Goal: Check status: Check status

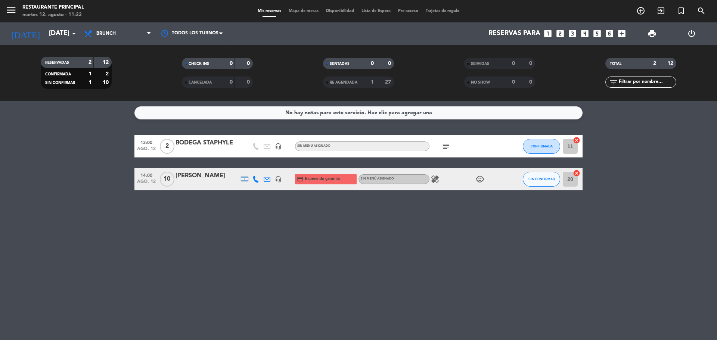
click at [358, 83] on span "RE AGENDADA" at bounding box center [344, 83] width 28 height 4
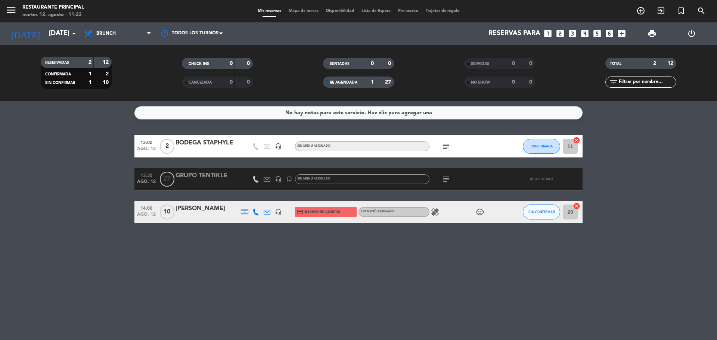
click at [445, 180] on icon "subject" at bounding box center [446, 179] width 9 height 9
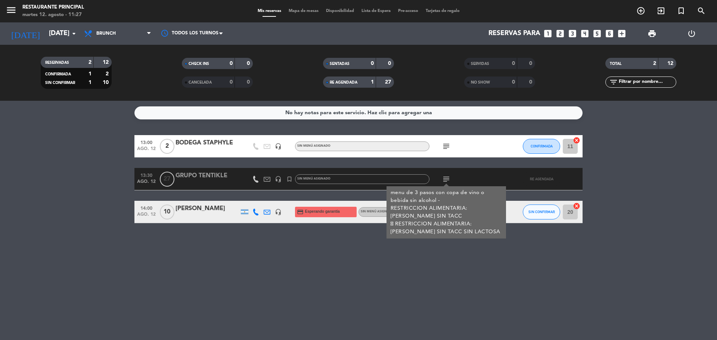
click at [470, 177] on div "subject menu de 3 pasos con copa de vino o bebida sin alcohol - RESTRICCION ALI…" at bounding box center [463, 179] width 67 height 22
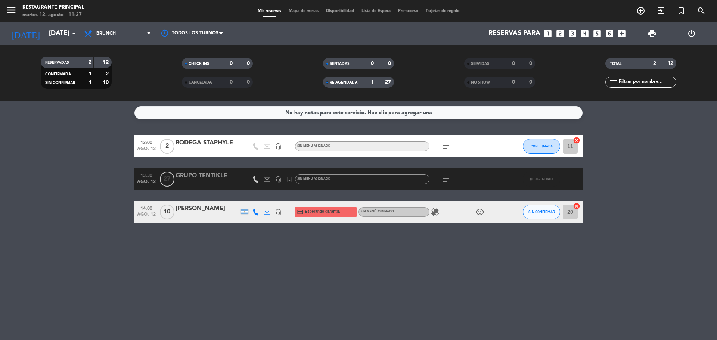
click at [208, 178] on div "GRUPO TENTIKLE" at bounding box center [208, 176] width 64 height 10
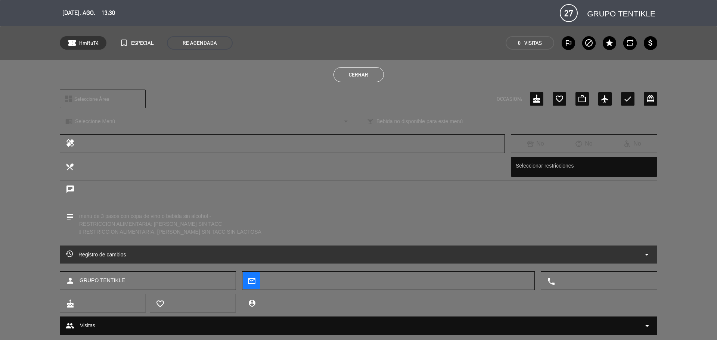
scroll to position [18, 0]
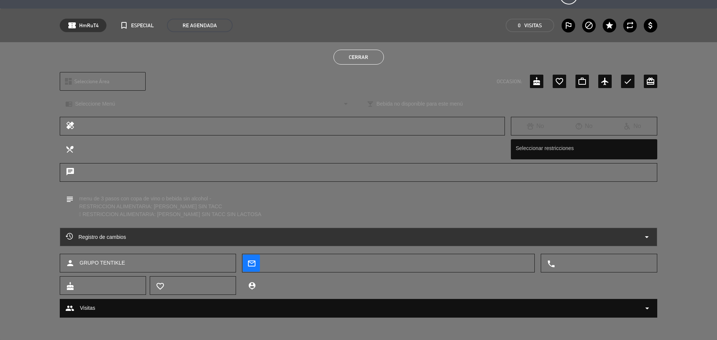
click at [651, 236] on icon "arrow_drop_down" at bounding box center [647, 237] width 9 height 9
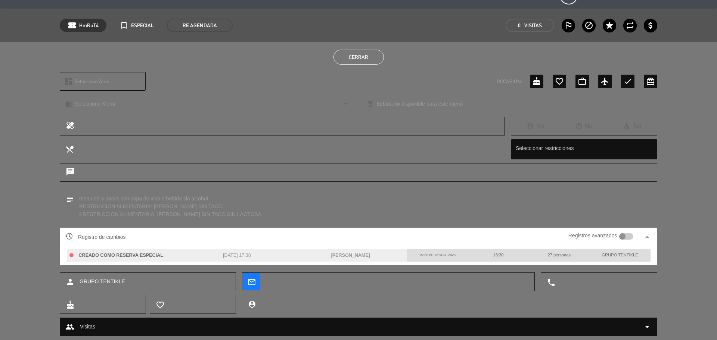
scroll to position [36, 0]
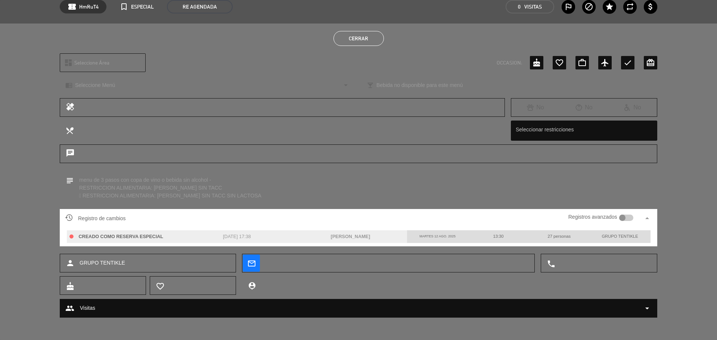
click at [81, 215] on span "Registro de cambios" at bounding box center [95, 218] width 61 height 9
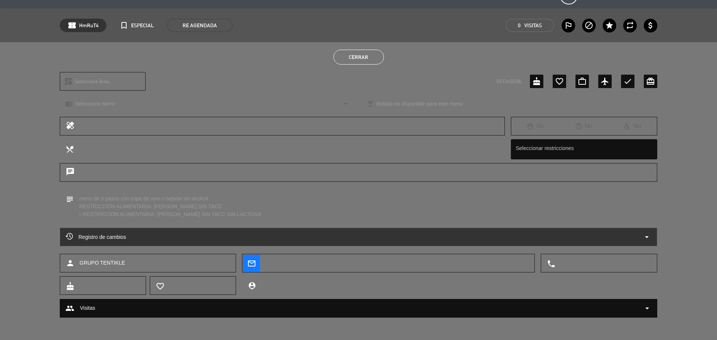
scroll to position [18, 0]
click at [105, 234] on span "Registro de cambios" at bounding box center [96, 237] width 61 height 9
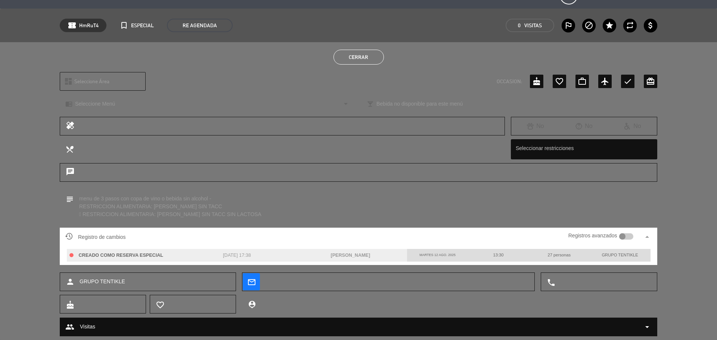
scroll to position [36, 0]
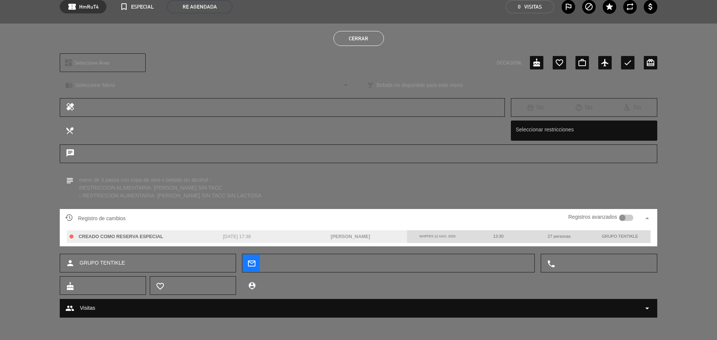
click at [625, 219] on div at bounding box center [623, 218] width 7 height 7
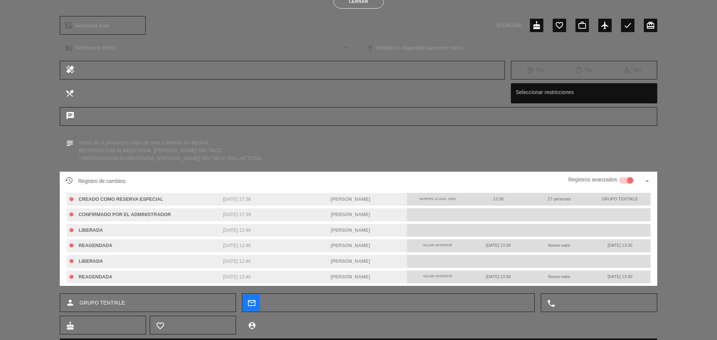
scroll to position [74, 0]
click at [68, 178] on icon at bounding box center [68, 180] width 7 height 7
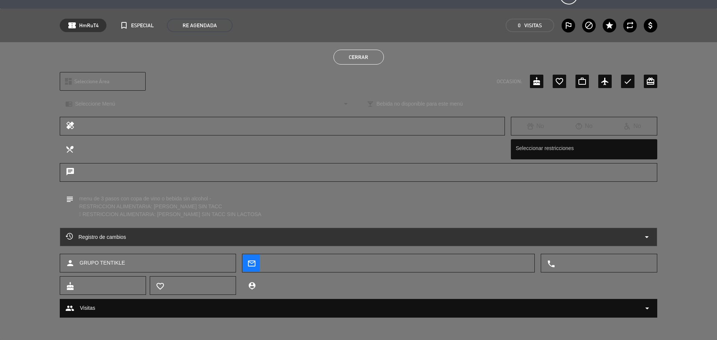
scroll to position [0, 0]
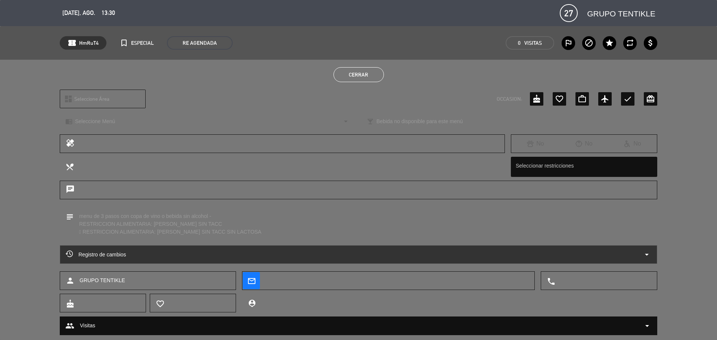
click at [361, 71] on button "Cerrar" at bounding box center [359, 74] width 50 height 15
